Goal: Task Accomplishment & Management: Use online tool/utility

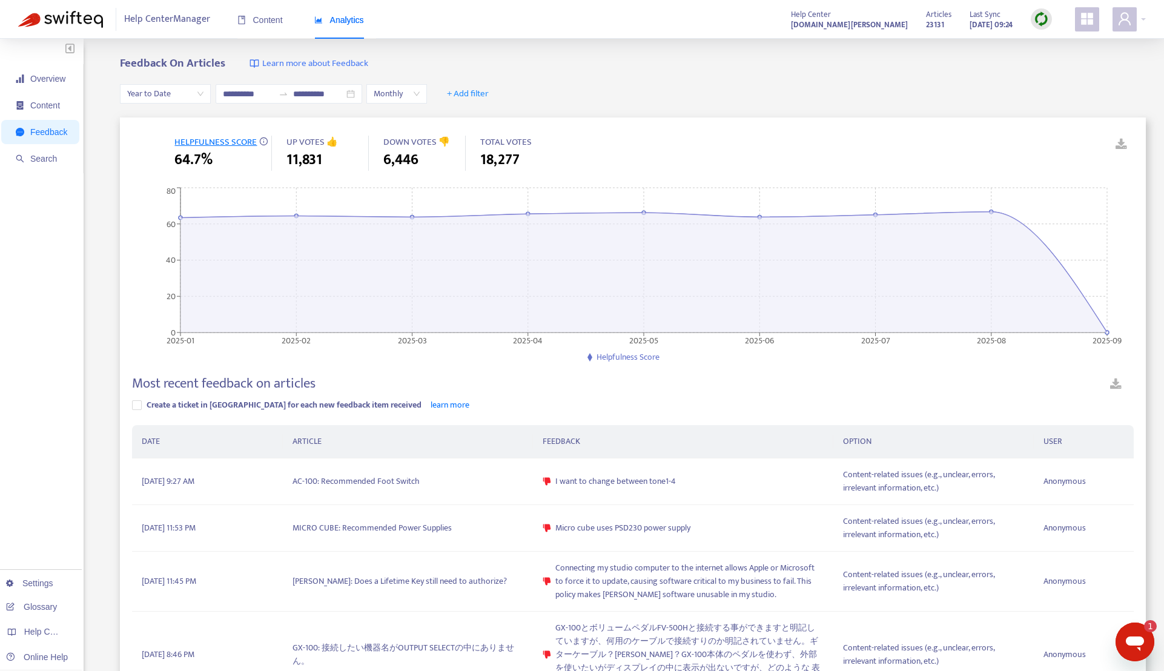
click at [1036, 25] on img at bounding box center [1041, 19] width 15 height 15
click at [1053, 47] on link "Quick Sync" at bounding box center [1065, 44] width 51 height 14
click at [626, 76] on div "**********" at bounding box center [633, 94] width 1026 height 47
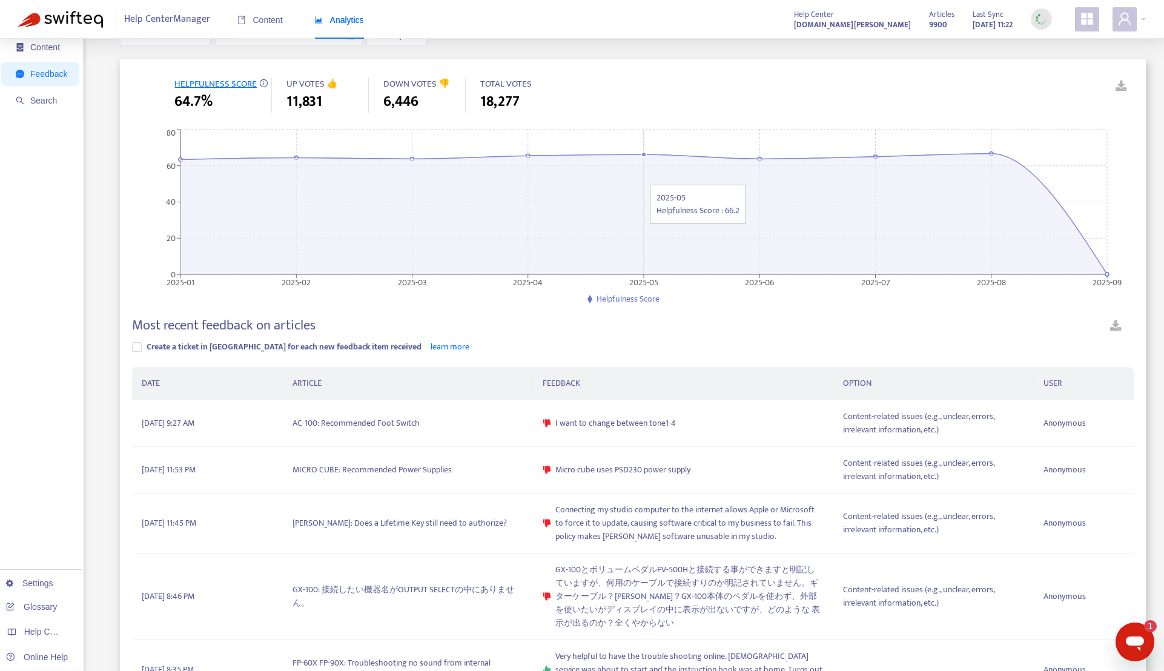
scroll to position [242, 0]
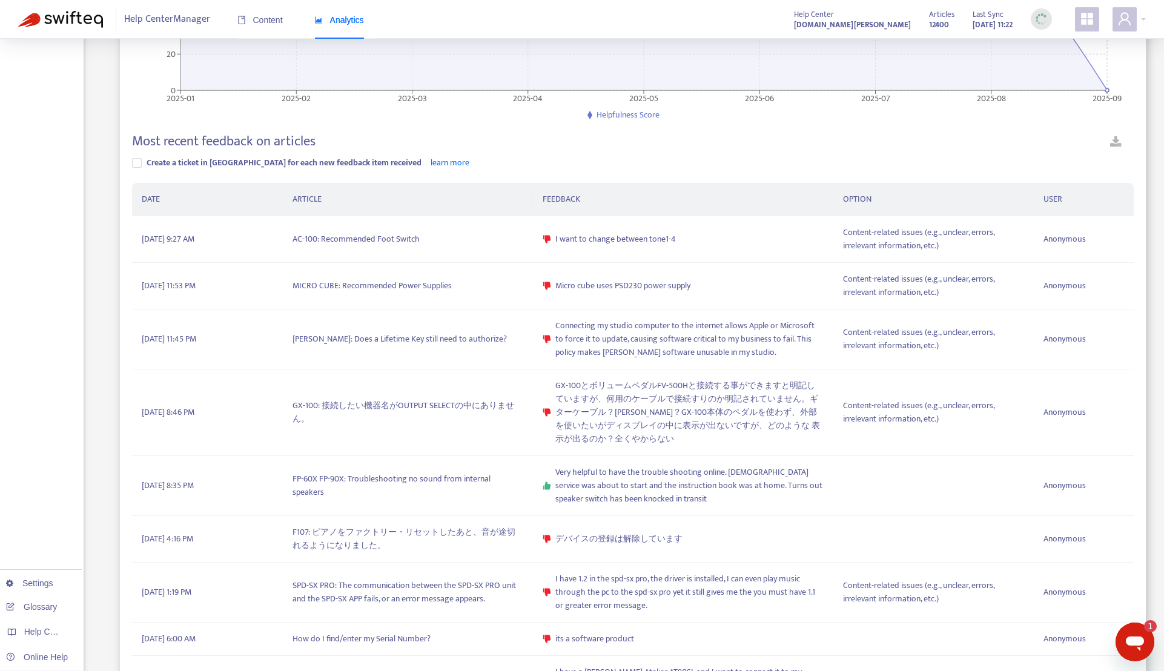
click at [71, 243] on div "Overview Content Feedback Search Settings Glossary Help Centers Online Help" at bounding box center [42, 425] width 84 height 1257
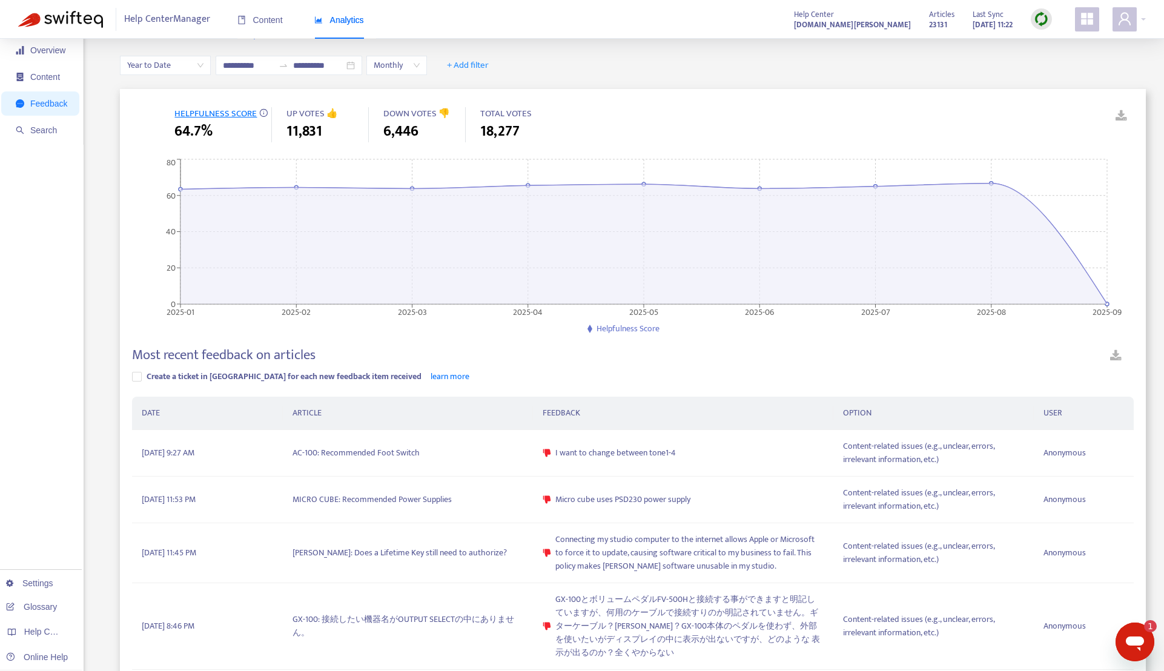
scroll to position [0, 0]
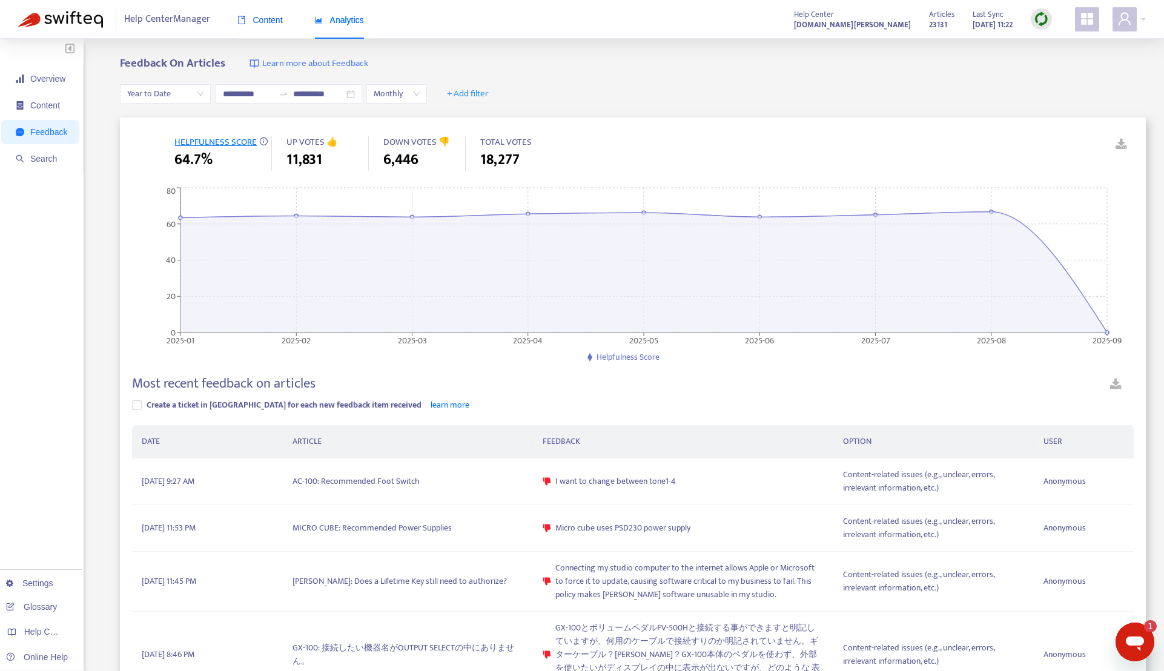
click at [271, 22] on span "Content" at bounding box center [259, 20] width 45 height 10
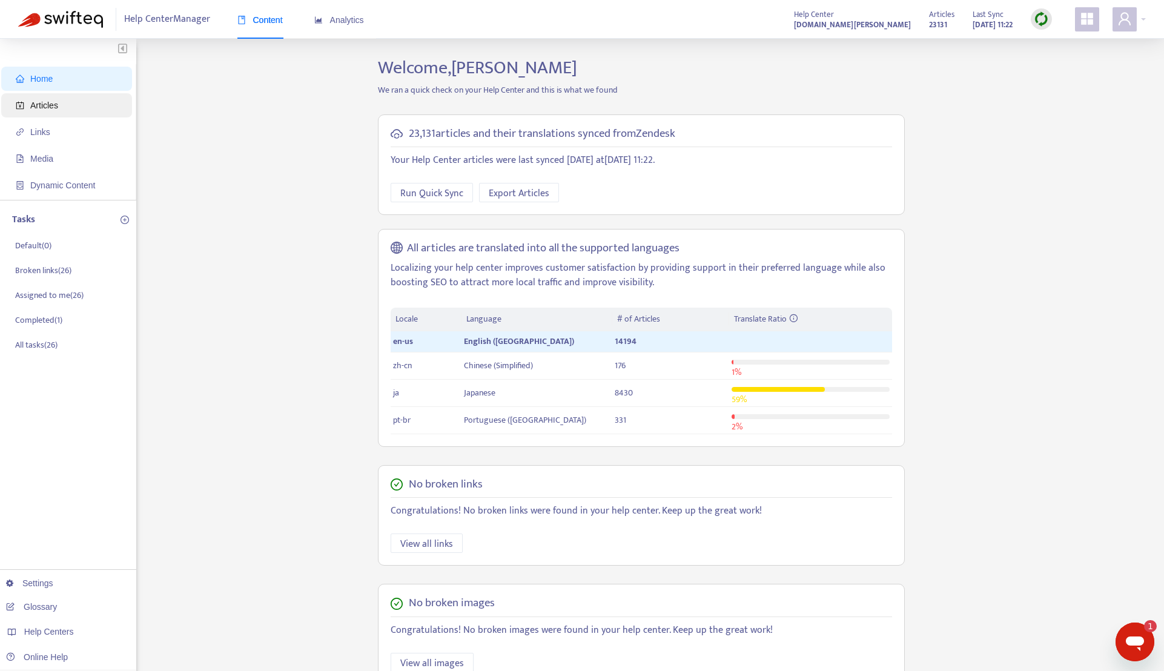
click at [79, 105] on span "Articles" at bounding box center [69, 105] width 107 height 24
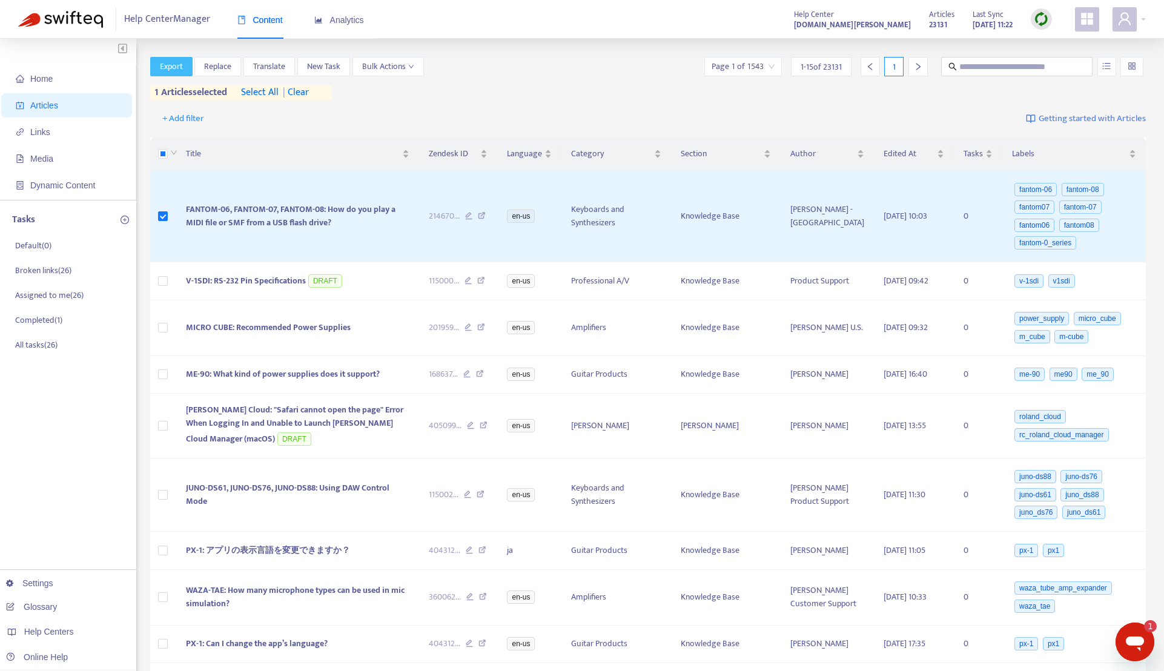
click at [172, 68] on span "Export" at bounding box center [171, 66] width 23 height 13
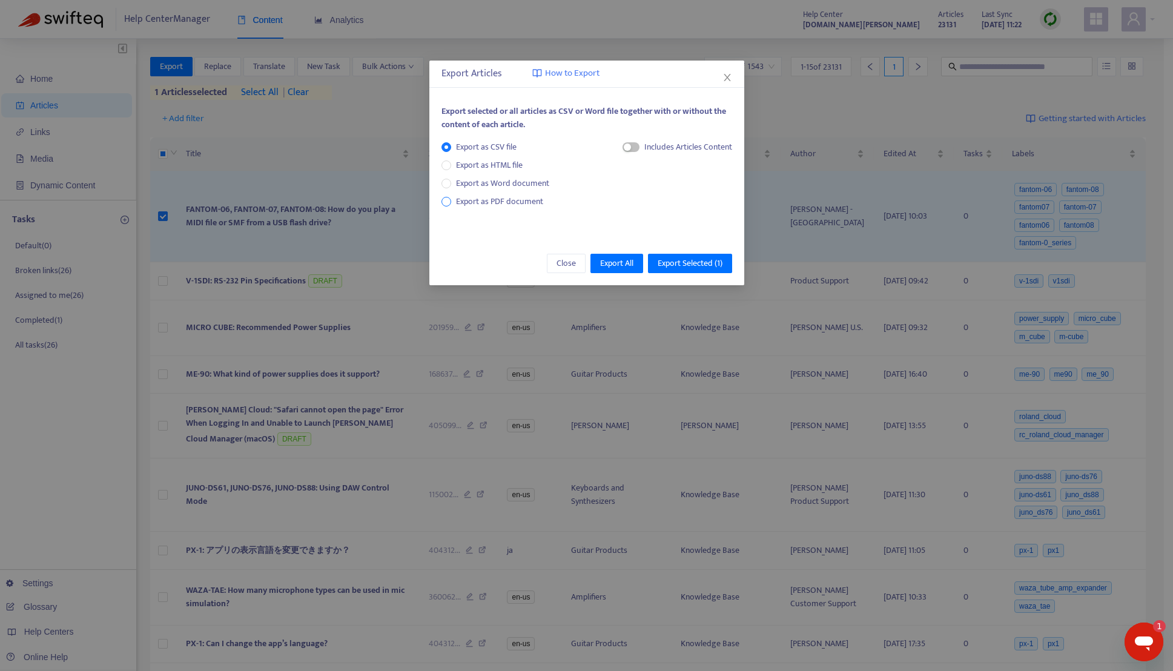
click at [503, 201] on span "Export as PDF document" at bounding box center [499, 201] width 87 height 14
click at [618, 150] on span "button" at bounding box center [619, 147] width 17 height 10
click at [681, 266] on span "Export Selected ( 1 )" at bounding box center [690, 263] width 65 height 13
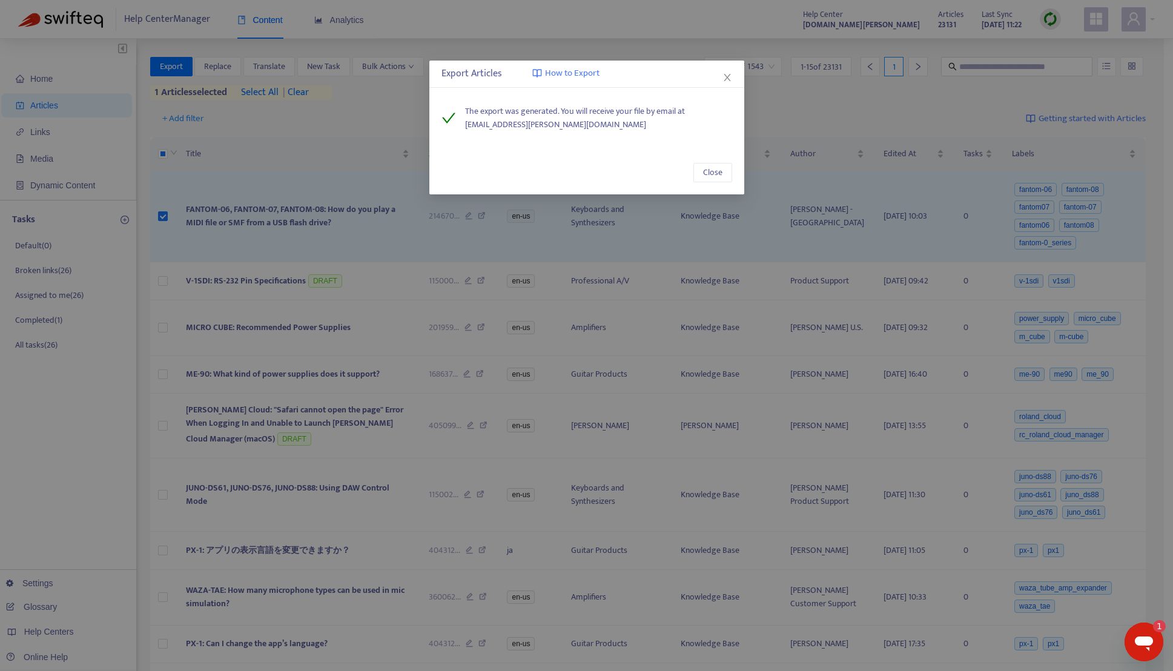
click at [582, 70] on span "How to Export" at bounding box center [572, 74] width 55 height 14
click at [732, 78] on icon "close" at bounding box center [728, 78] width 10 height 10
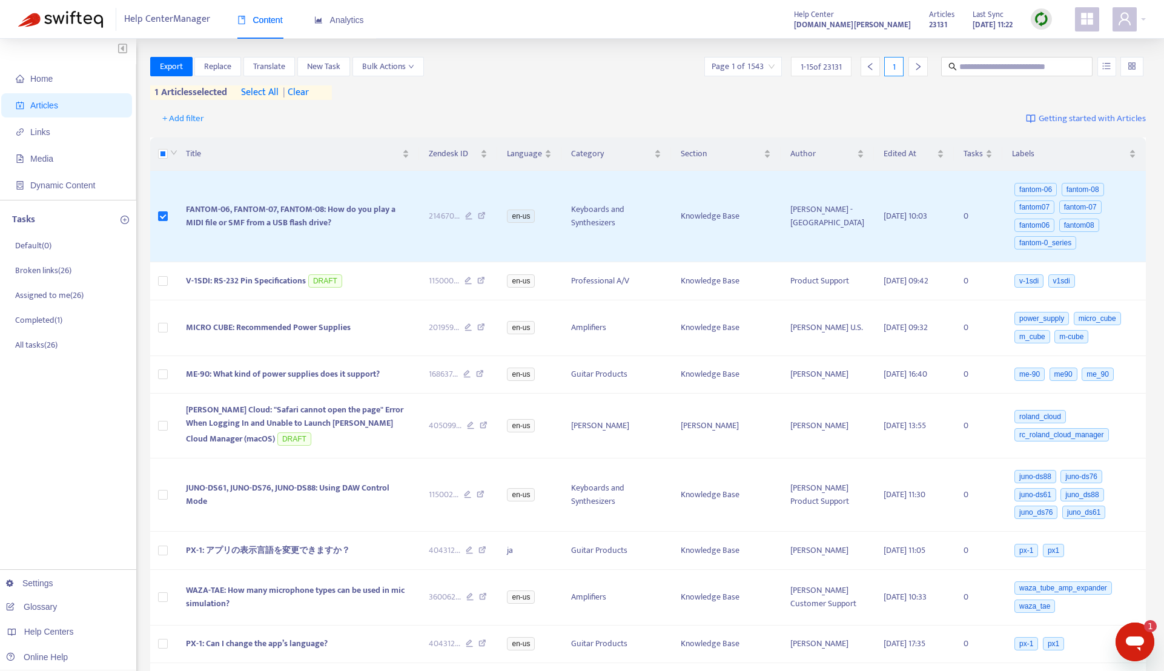
click at [468, 90] on div "Export Replace Translate New Task Bulk Actions Page 1 of 1543 1 - 15 of 23131 1…" at bounding box center [648, 78] width 996 height 43
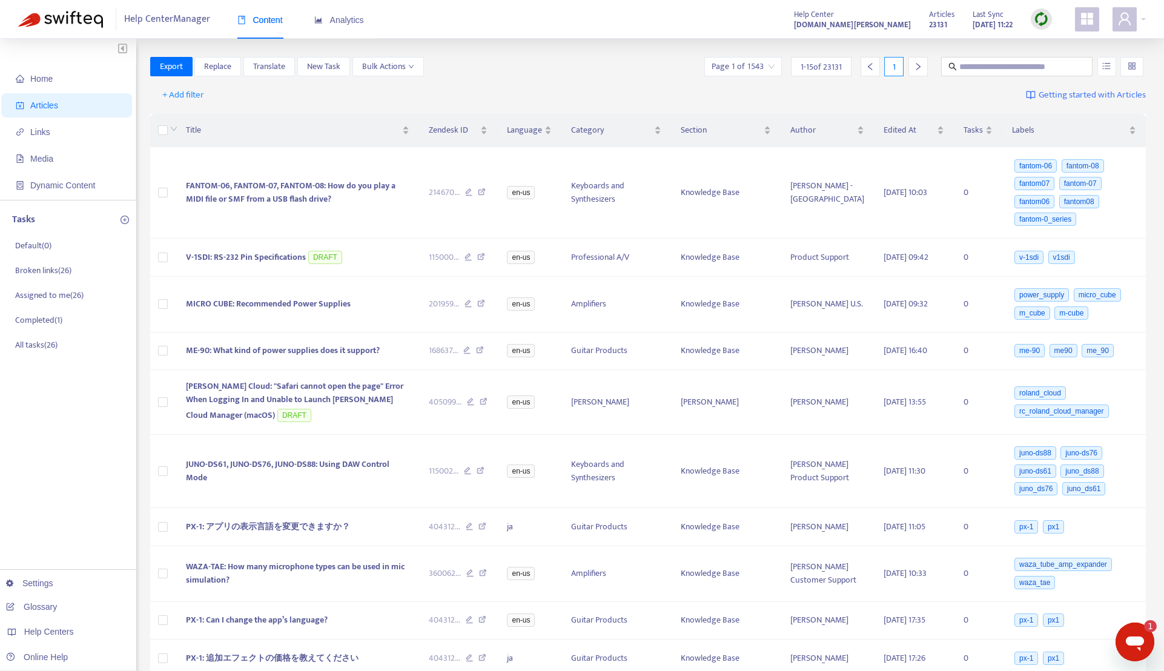
click at [1122, 647] on div "メッセージングウィンドウを開く, 1件の未読メッセージ" at bounding box center [1135, 642] width 36 height 36
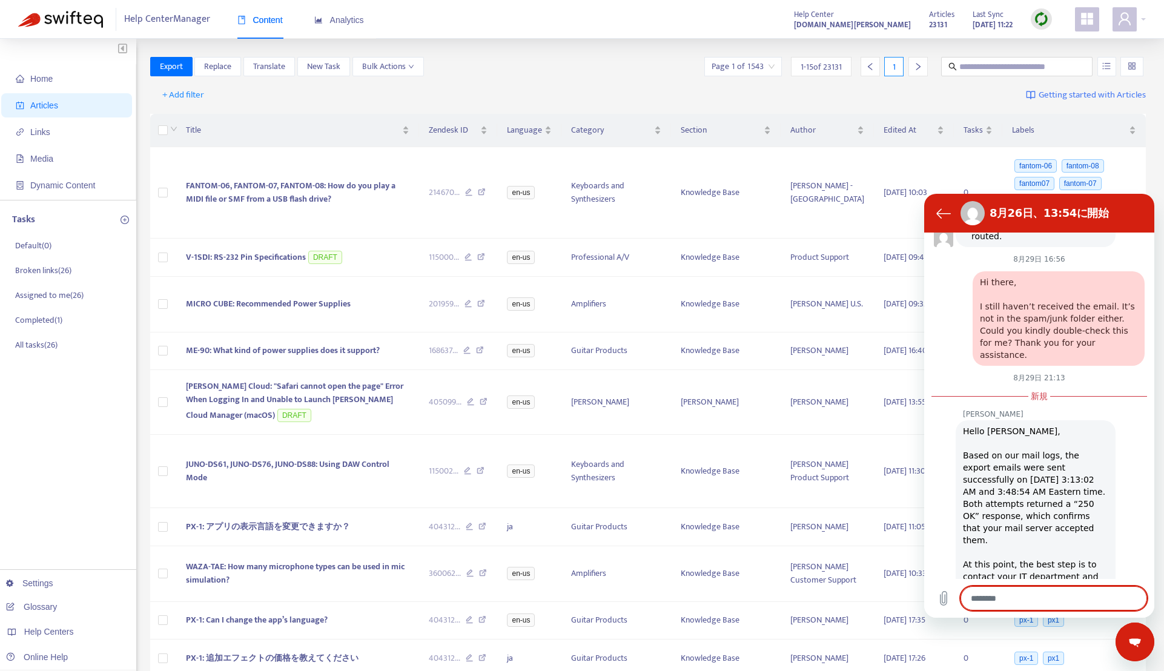
scroll to position [1263, 0]
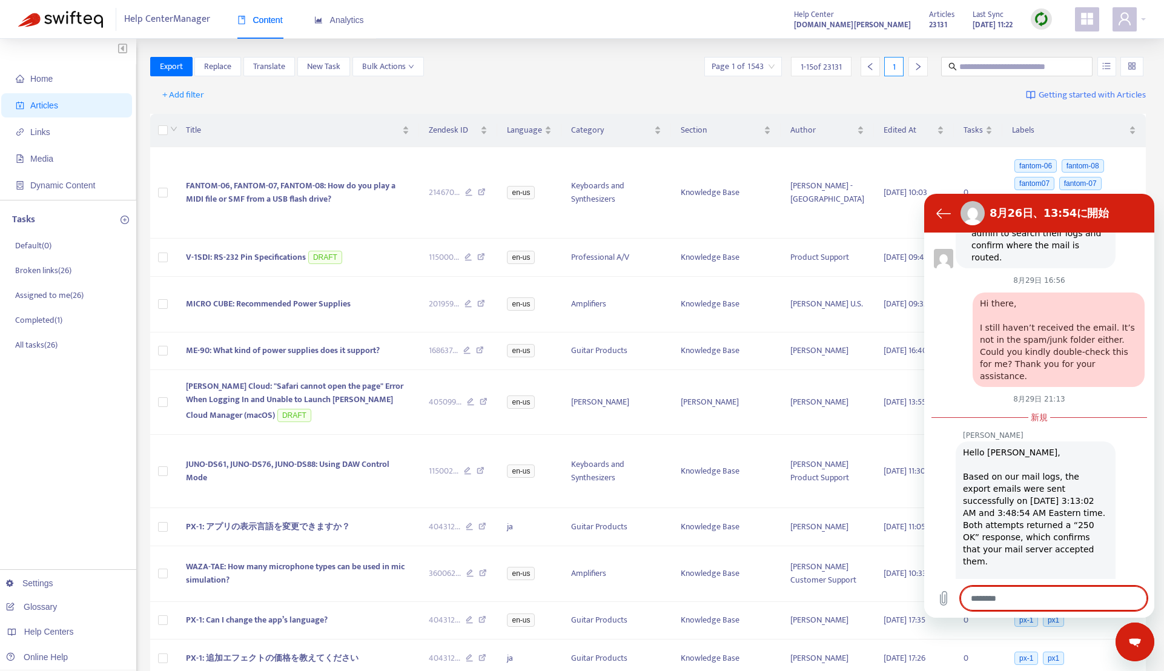
click at [959, 431] on div "[PERSON_NAME] [PERSON_NAME]が次のように発言しています： Hello [PERSON_NAME], Based on our mai…" at bounding box center [1044, 643] width 220 height 424
drag, startPoint x: 959, startPoint y: 303, endPoint x: 993, endPoint y: 304, distance: 33.9
click at [993, 431] on div "[PERSON_NAME] [PERSON_NAME]が次のように発言しています： Hello [PERSON_NAME], Based on our mai…" at bounding box center [1044, 643] width 220 height 424
copy p "[PERSON_NAME]"
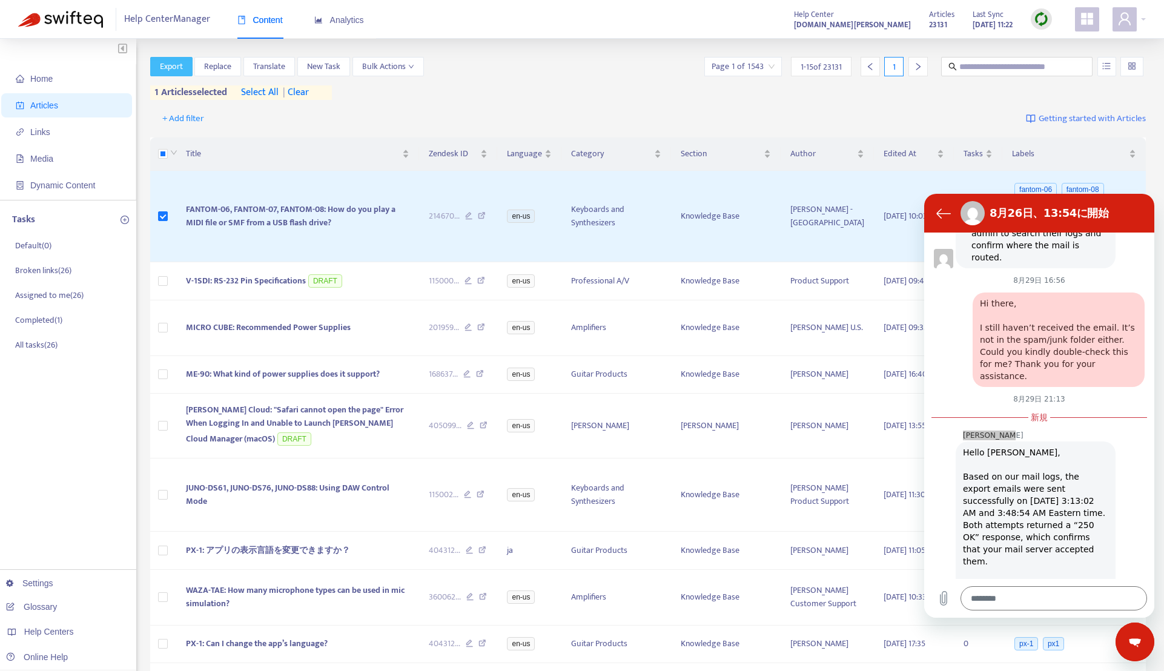
click at [175, 73] on span "Export" at bounding box center [171, 66] width 23 height 13
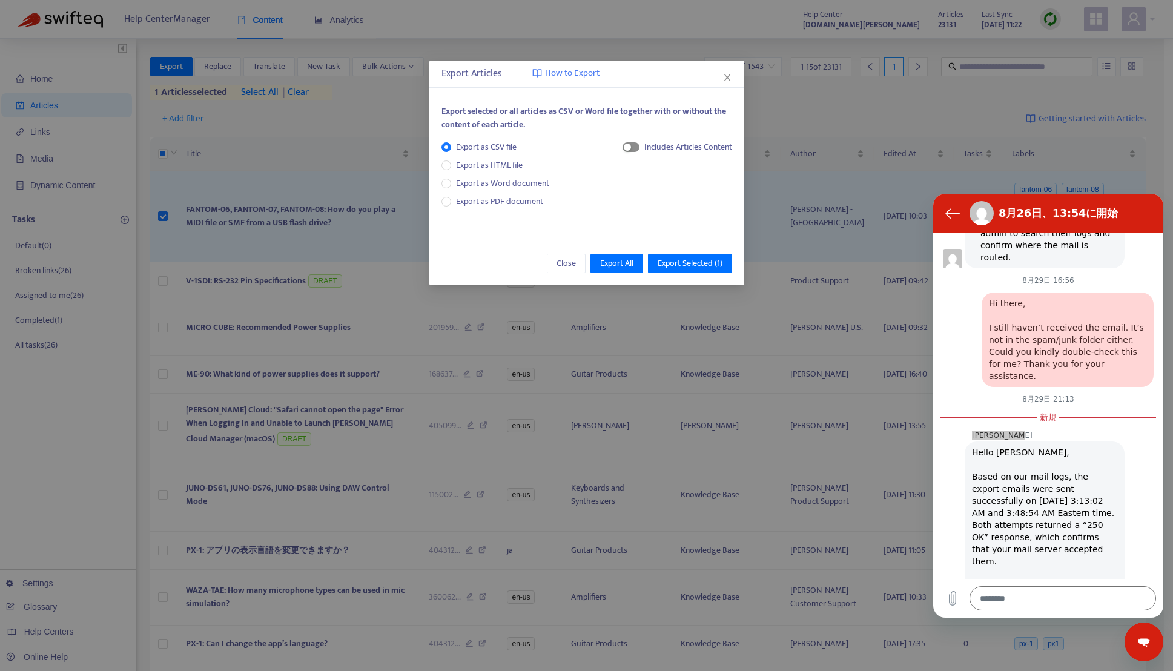
click at [634, 146] on span "button" at bounding box center [631, 147] width 17 height 10
click at [691, 263] on span "Export Selected ( 1 )" at bounding box center [690, 263] width 65 height 13
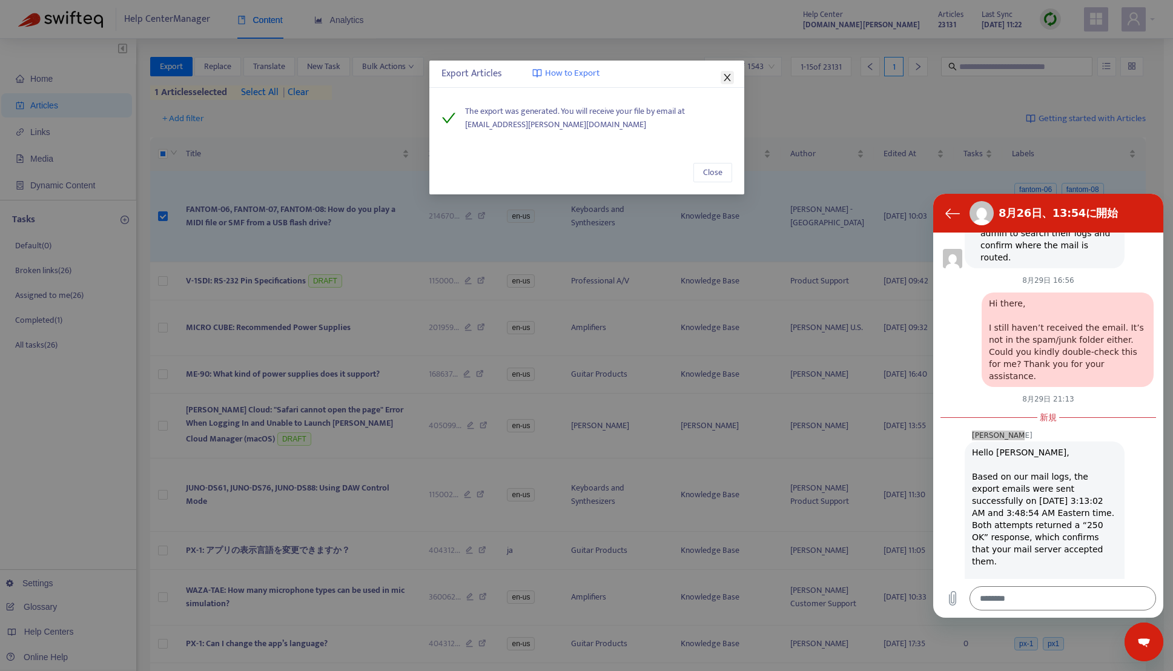
click at [726, 83] on button "Close" at bounding box center [727, 77] width 13 height 13
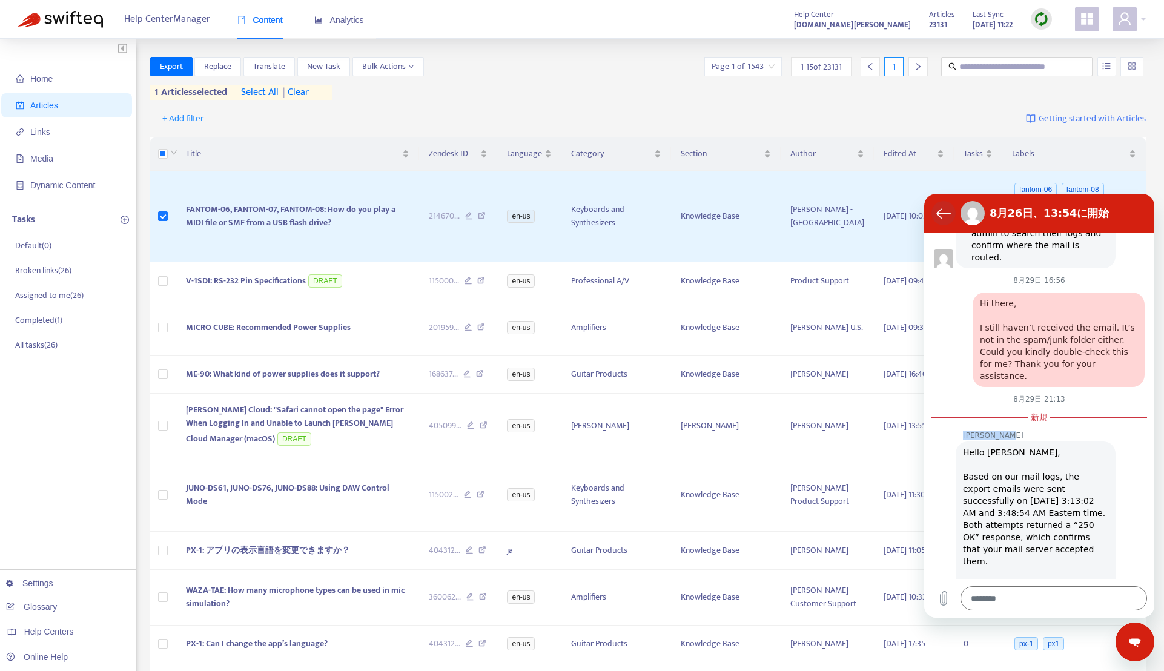
click at [936, 212] on icon "会話リストに戻る" at bounding box center [943, 213] width 15 height 15
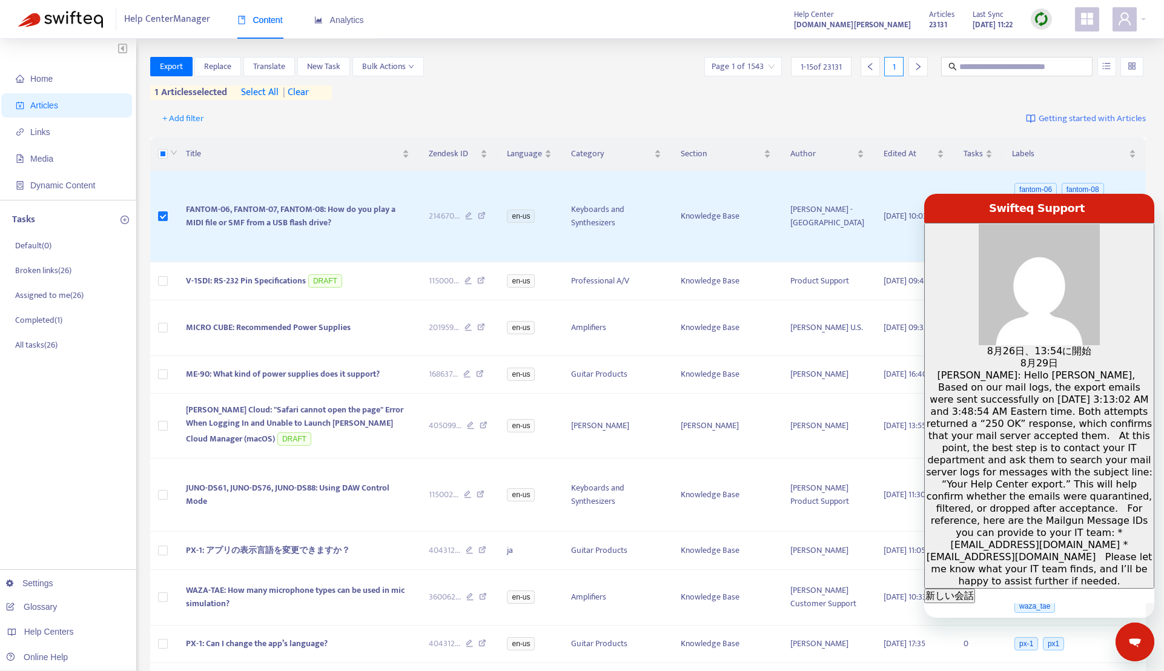
drag, startPoint x: 1123, startPoint y: 646, endPoint x: 1148, endPoint y: 643, distance: 24.4
click at [1148, 644] on div "メッセージングウインドウを閉じる" at bounding box center [1135, 642] width 36 height 36
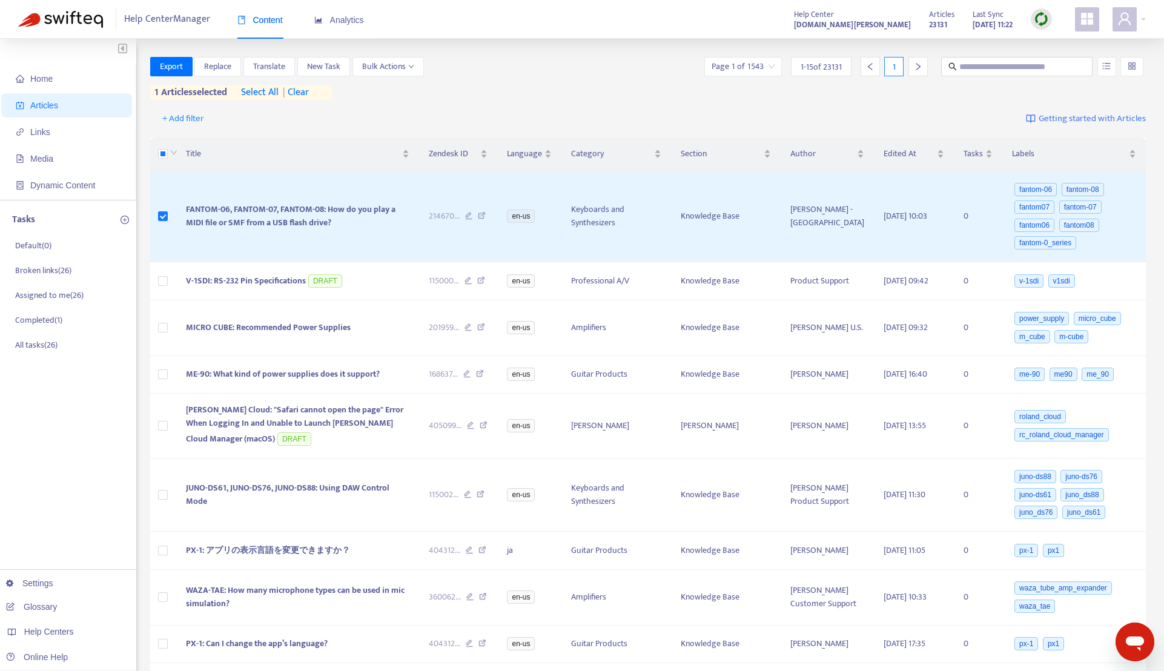
click at [302, 91] on span "| clear" at bounding box center [294, 92] width 30 height 15
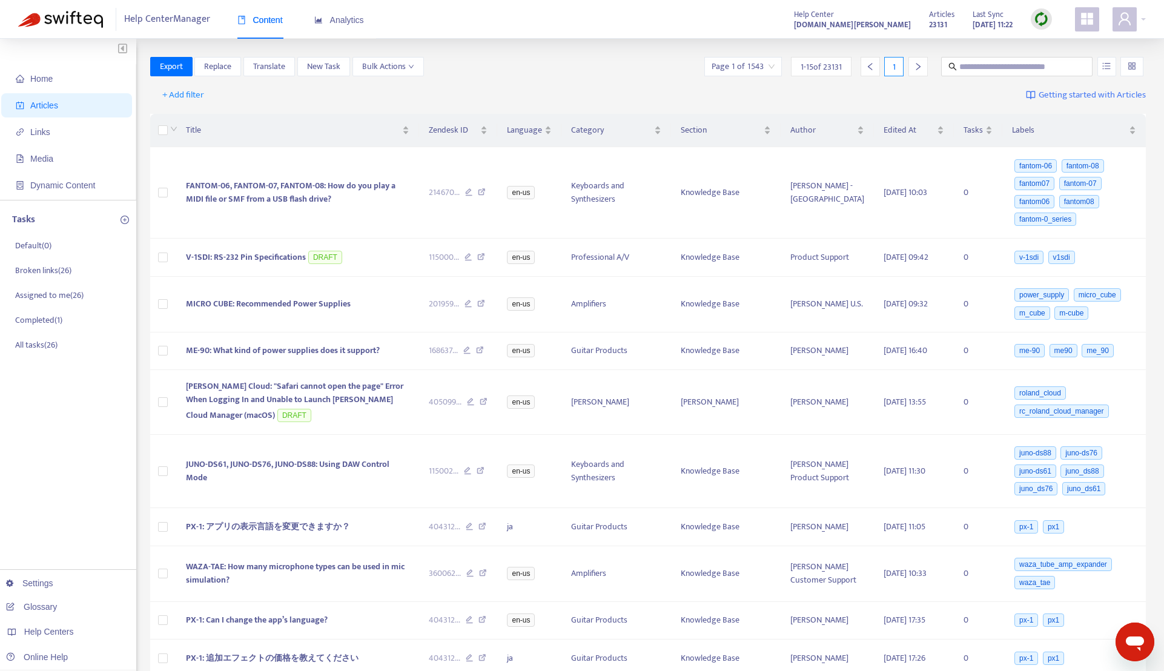
click at [485, 82] on div "+ Add filter Getting started with Articles" at bounding box center [648, 95] width 996 height 28
click at [354, 24] on span "Analytics" at bounding box center [339, 20] width 50 height 10
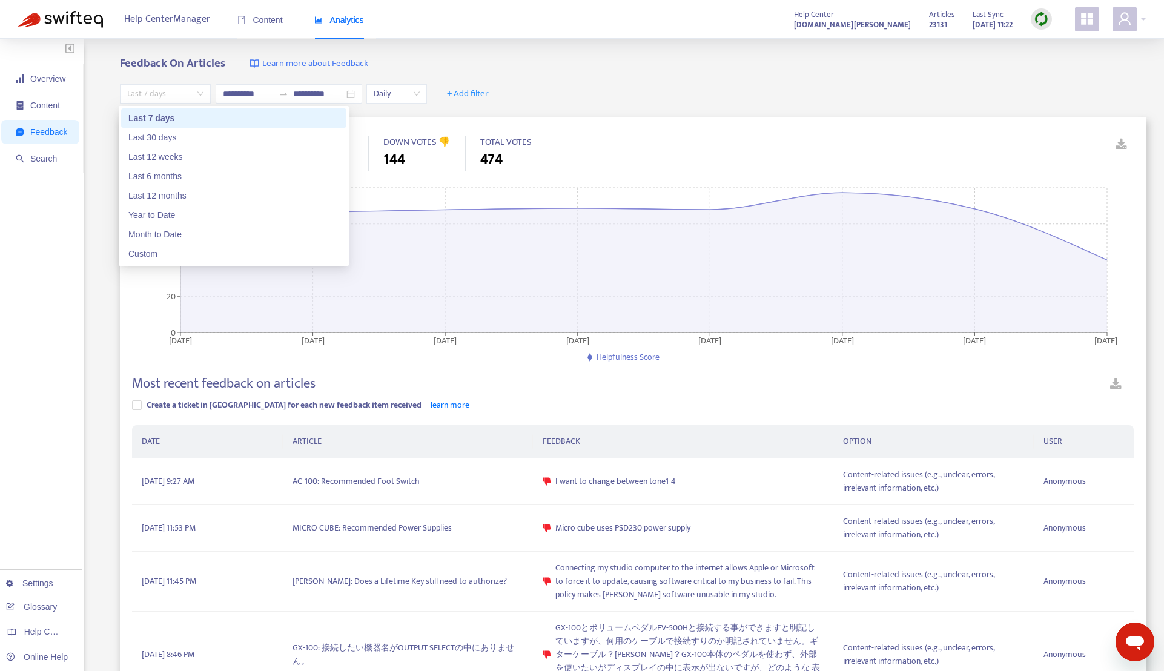
click at [154, 91] on span "Last 7 days" at bounding box center [165, 94] width 76 height 18
click at [177, 213] on div "Year to Date" at bounding box center [233, 214] width 211 height 13
type input "**********"
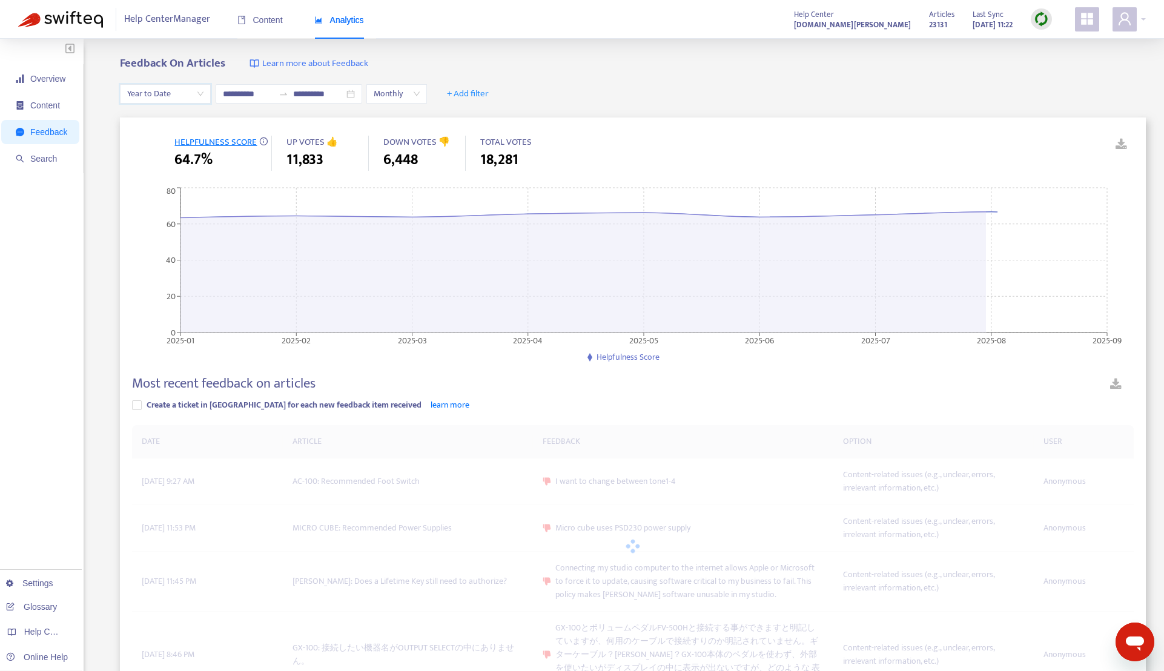
click at [688, 87] on div "**********" at bounding box center [633, 94] width 1026 height 47
